Goal: Use online tool/utility

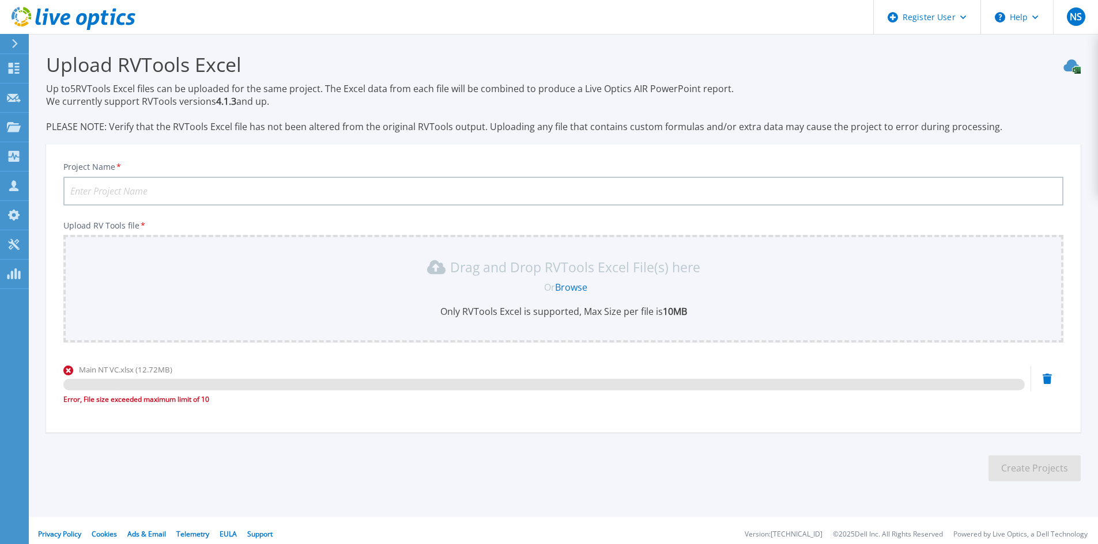
scroll to position [7, 0]
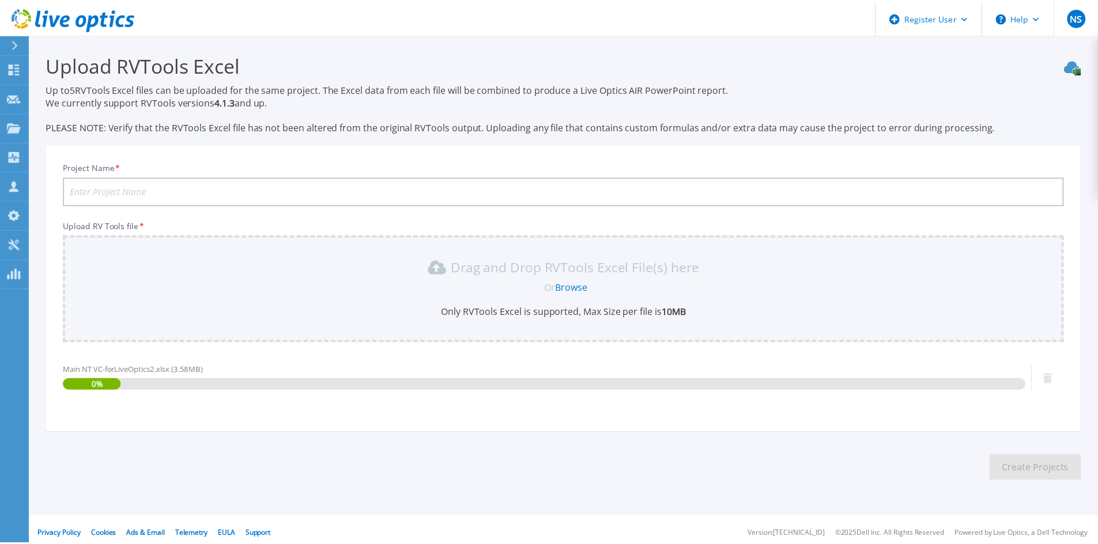
scroll to position [7, 0]
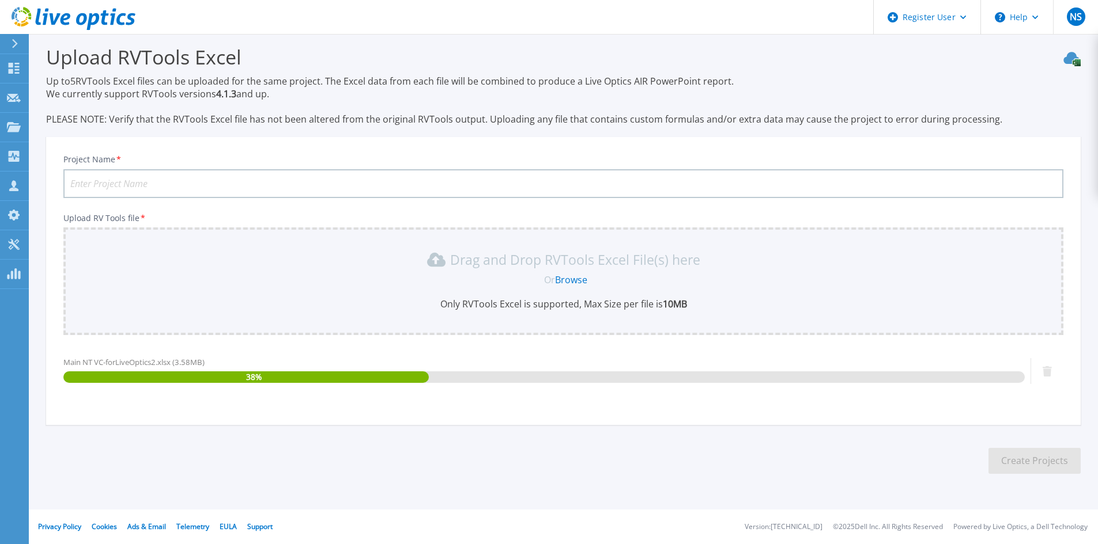
click at [104, 187] on input "Project Name *" at bounding box center [563, 183] width 1000 height 29
click at [94, 179] on input "Project Name *" at bounding box center [563, 183] width 1000 height 29
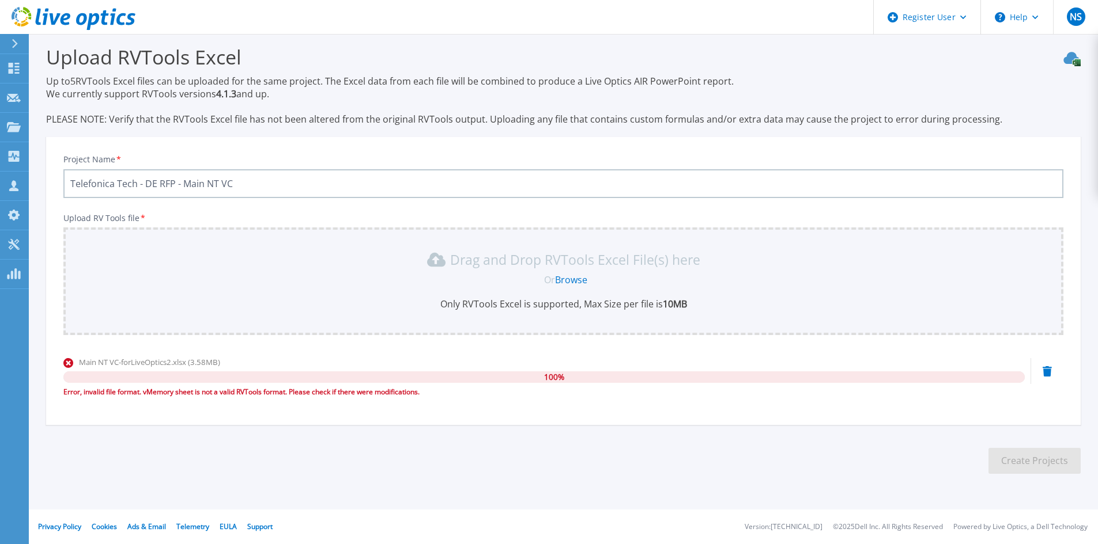
type input "Telefonica Tech - DE RFP - Main NT VC"
click at [1050, 376] on icon at bounding box center [1046, 371] width 9 height 10
